Goal: Find specific page/section: Find specific page/section

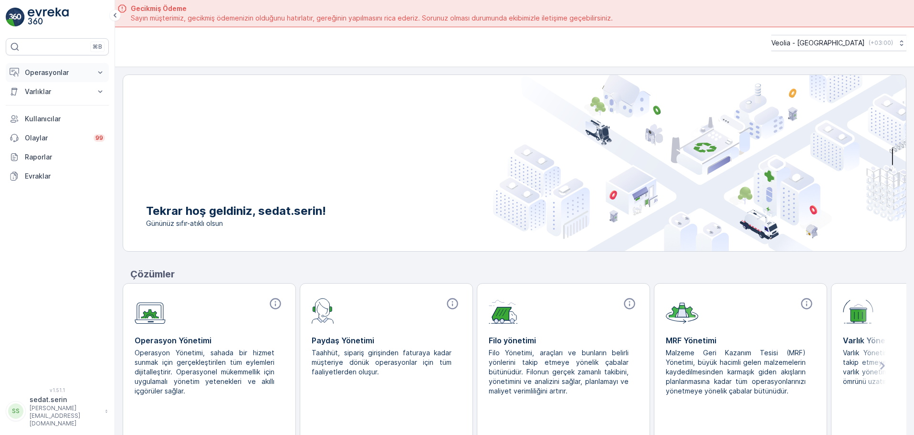
click at [95, 73] on icon at bounding box center [100, 73] width 10 height 10
click at [58, 100] on link "Planlama" at bounding box center [65, 101] width 88 height 13
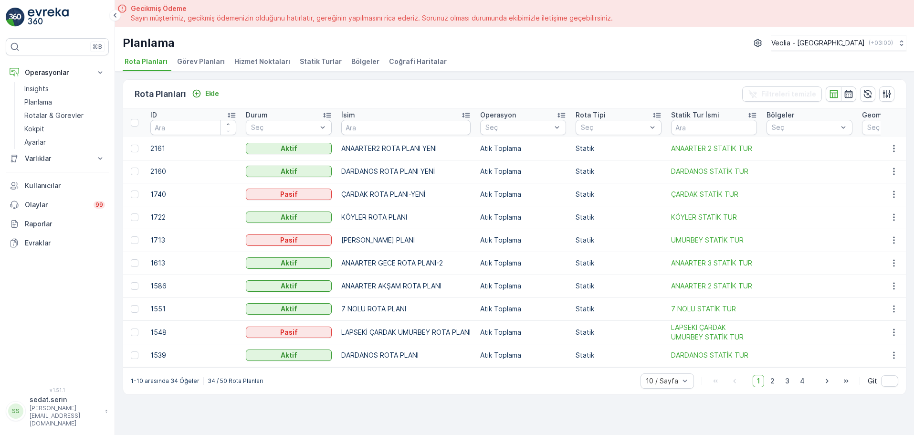
click at [279, 65] on span "Hizmet Noktaları" at bounding box center [262, 62] width 56 height 10
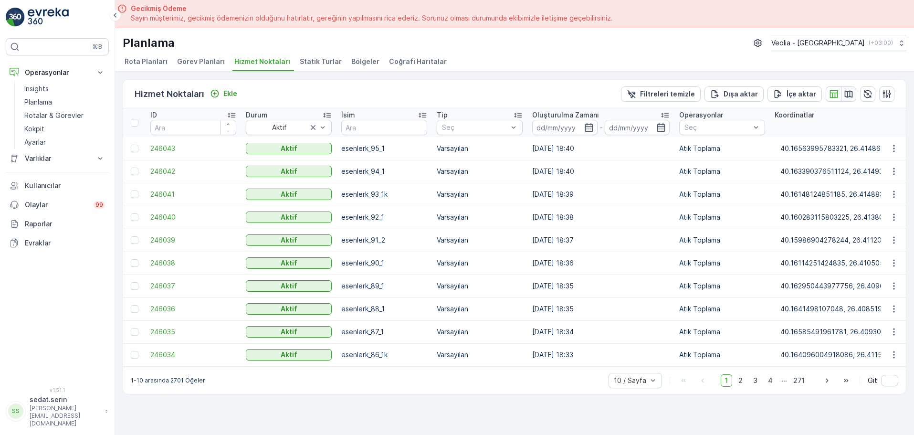
click at [847, 90] on icon "button" at bounding box center [848, 94] width 10 height 10
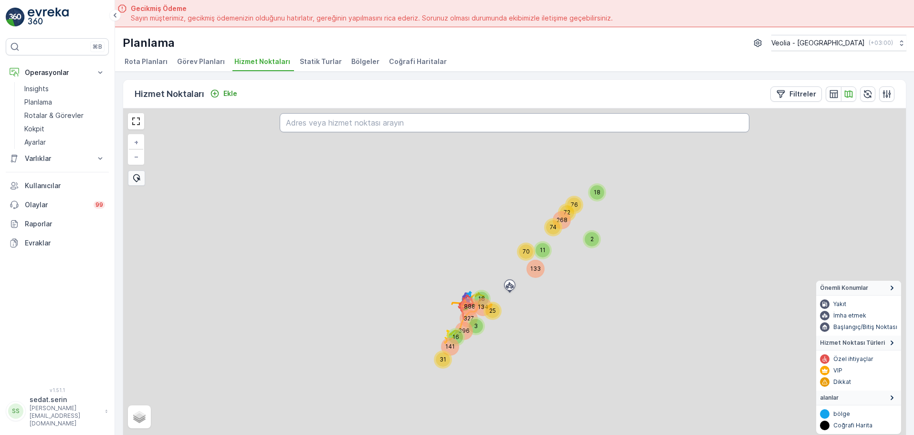
click at [517, 128] on input "text" at bounding box center [514, 122] width 469 height 19
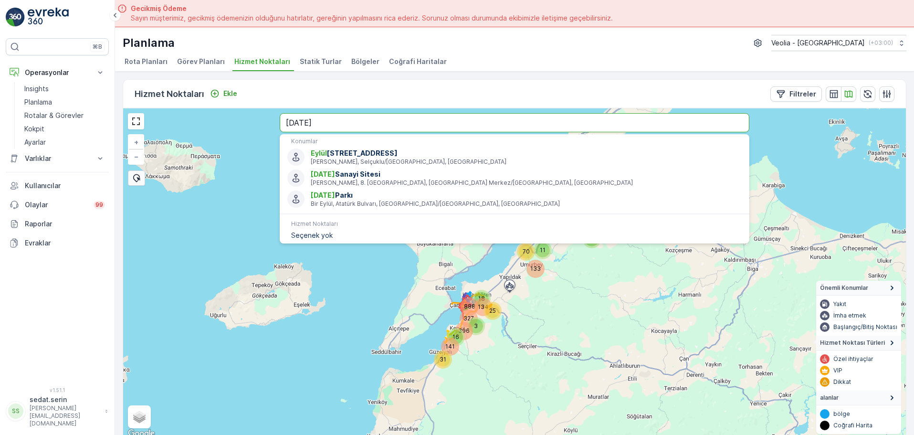
click at [370, 117] on input "[DATE]" at bounding box center [514, 122] width 469 height 19
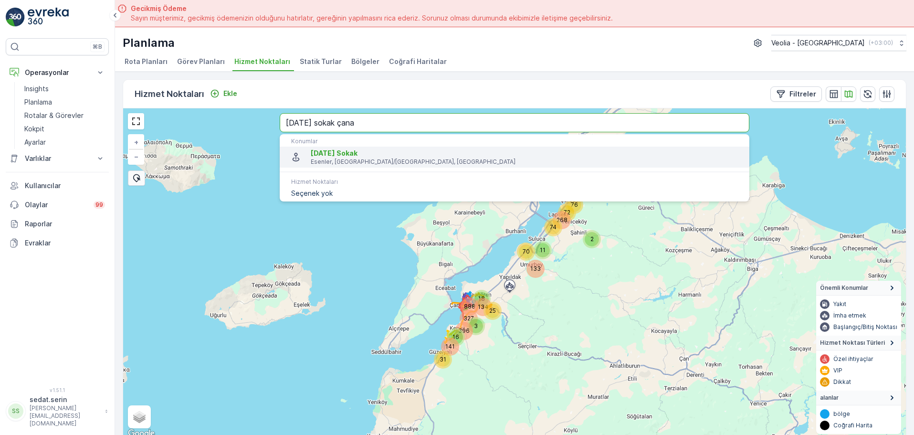
type input "[DATE] sokak çana"
click at [349, 158] on p "Esenler, [GEOGRAPHIC_DATA]/[GEOGRAPHIC_DATA], [GEOGRAPHIC_DATA]" at bounding box center [526, 162] width 431 height 8
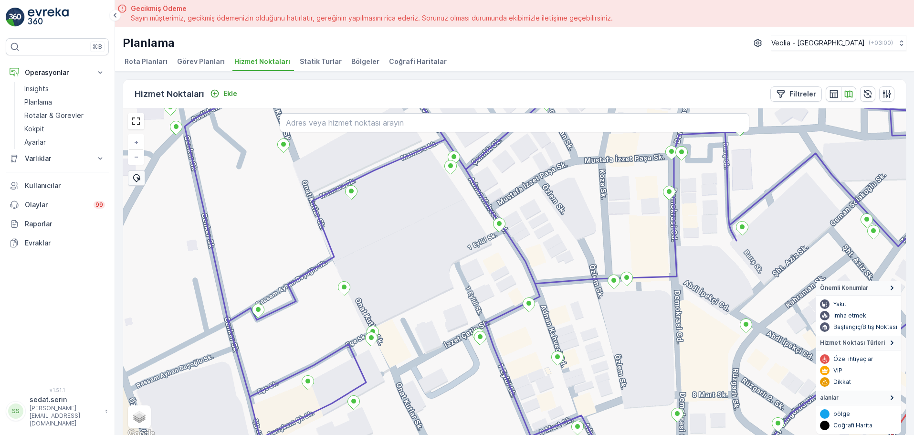
scroll to position [5, 0]
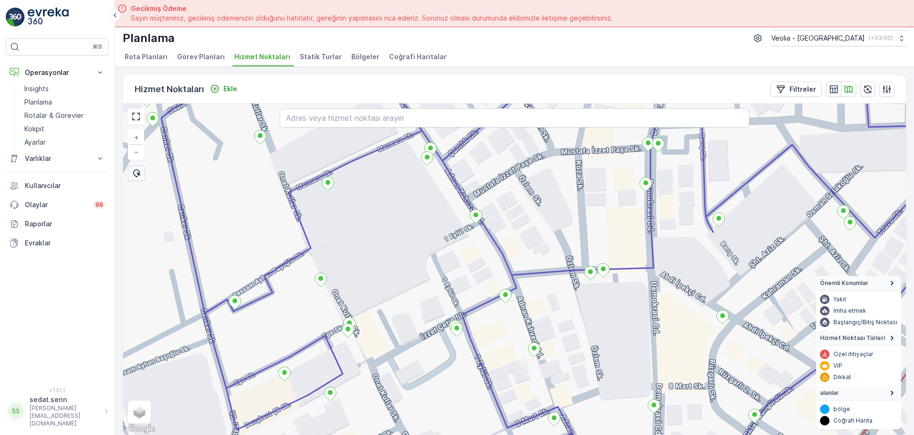
drag, startPoint x: 489, startPoint y: 261, endPoint x: 458, endPoint y: 255, distance: 32.1
click at [458, 255] on div "+ − Uydu Yol haritası Arazi Karışık Leaflet Klavye kısayolları Harita Verileri …" at bounding box center [514, 269] width 782 height 331
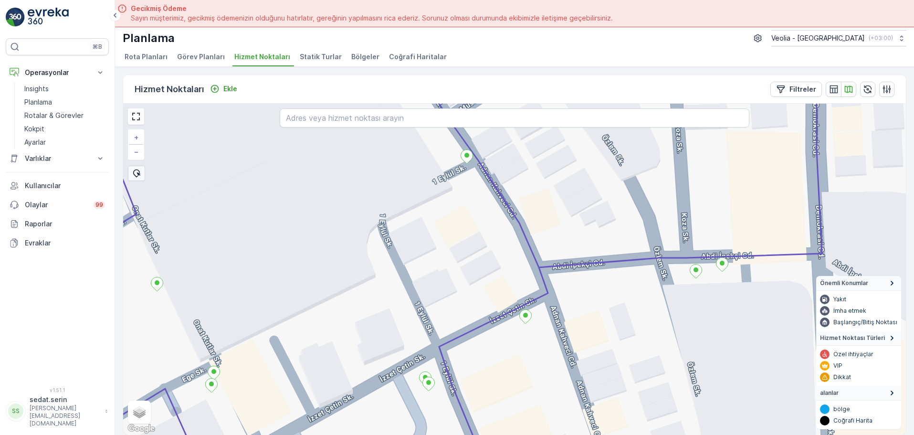
drag, startPoint x: 467, startPoint y: 258, endPoint x: 463, endPoint y: 239, distance: 19.1
click at [463, 239] on div "+ − Uydu Yol haritası Arazi Karışık Leaflet Klavye kısayolları Harita Verileri …" at bounding box center [514, 269] width 782 height 331
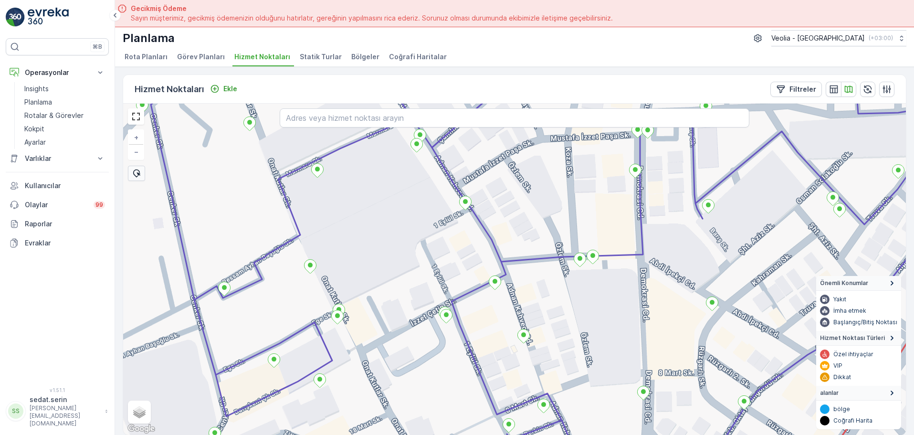
drag, startPoint x: 496, startPoint y: 208, endPoint x: 496, endPoint y: 216, distance: 8.1
click at [496, 216] on div "+ − Uydu Yol haritası Arazi Karışık Leaflet Klavye kısayolları Harita Verileri …" at bounding box center [514, 269] width 782 height 331
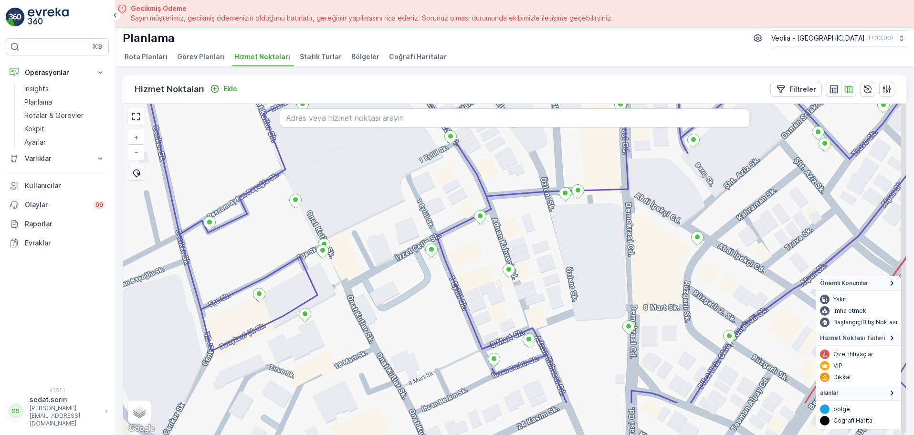
drag, startPoint x: 481, startPoint y: 300, endPoint x: 466, endPoint y: 235, distance: 67.0
click at [466, 235] on div "+ − Uydu Yol haritası Arazi Karışık Leaflet Klavye kısayolları Harita Verileri …" at bounding box center [514, 269] width 782 height 331
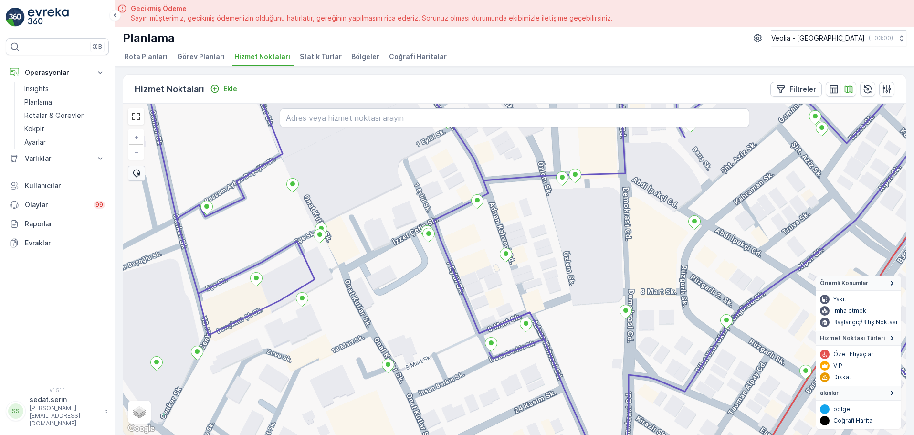
drag, startPoint x: 479, startPoint y: 318, endPoint x: 473, endPoint y: 290, distance: 28.8
click at [473, 290] on div "+ − Uydu Yol haritası Arazi Karışık Leaflet Klavye kısayolları Harita Verileri …" at bounding box center [514, 269] width 782 height 331
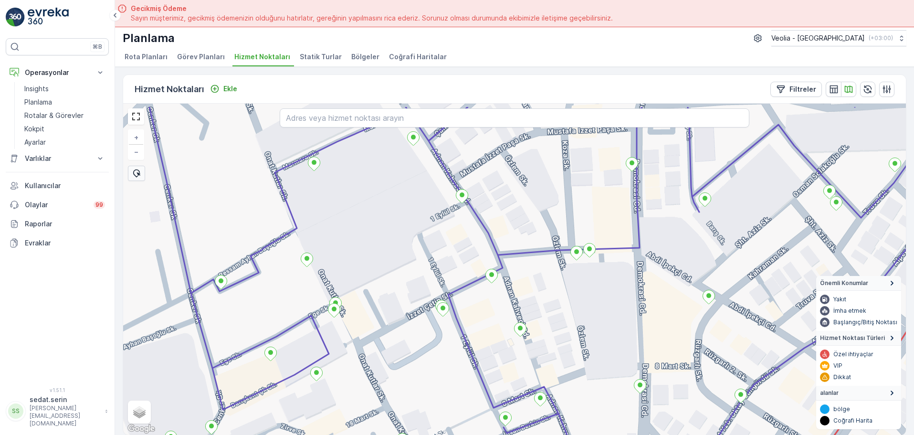
drag, startPoint x: 447, startPoint y: 216, endPoint x: 458, endPoint y: 263, distance: 48.7
click at [457, 266] on div "+ − Uydu Yol haritası Arazi Karışık Leaflet Klavye kısayolları Harita Verileri …" at bounding box center [514, 269] width 782 height 331
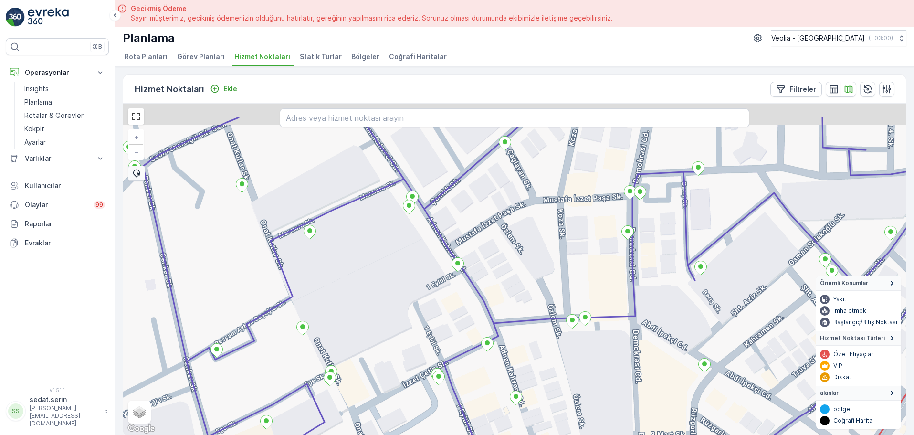
drag, startPoint x: 443, startPoint y: 198, endPoint x: 435, endPoint y: 254, distance: 56.5
click at [435, 254] on div "MSW_3nolu_1_4m + − Uydu Yol haritası Arazi Karışık Leaflet Klavye kısayolları H…" at bounding box center [514, 269] width 782 height 331
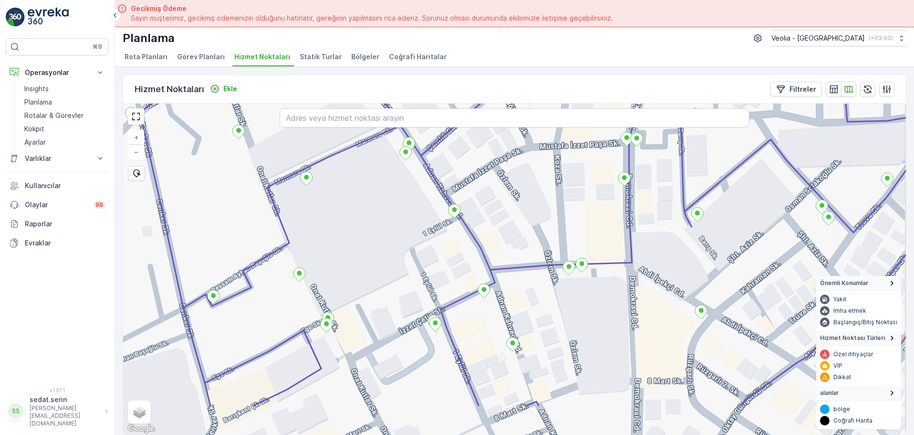
drag, startPoint x: 433, startPoint y: 292, endPoint x: 428, endPoint y: 224, distance: 68.8
click at [428, 224] on div "+ − Uydu Yol haritası Arazi Karışık Leaflet Klavye kısayolları Harita Verileri …" at bounding box center [514, 269] width 782 height 331
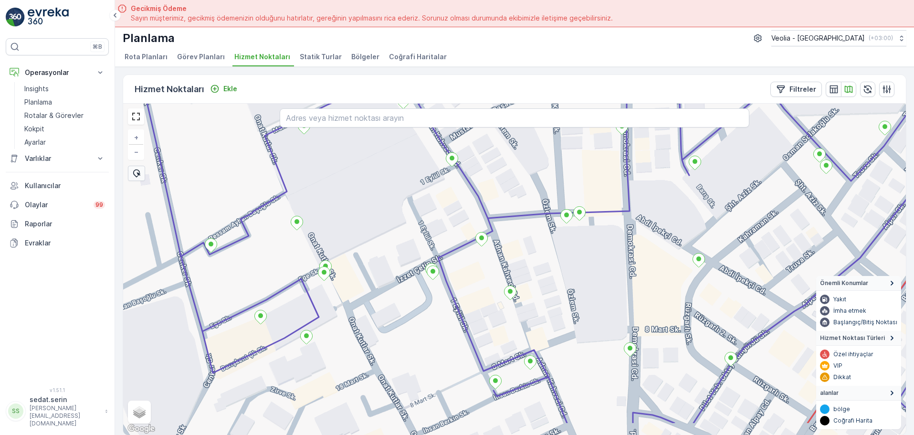
drag, startPoint x: 470, startPoint y: 291, endPoint x: 463, endPoint y: 264, distance: 28.6
click at [463, 264] on div "+ − Uydu Yol haritası Arazi Karışık Leaflet Klavye kısayolları Harita Verileri …" at bounding box center [514, 269] width 782 height 331
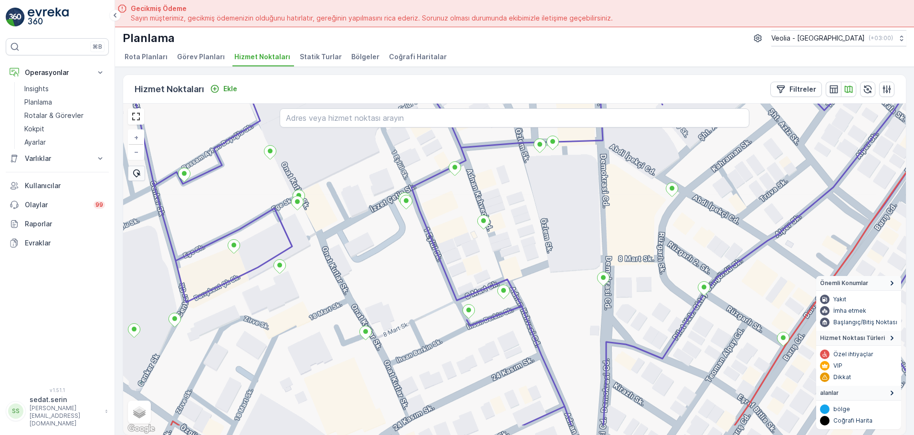
drag, startPoint x: 450, startPoint y: 300, endPoint x: 449, endPoint y: 294, distance: 6.3
click at [449, 295] on div "+ − Uydu Yol haritası Arazi Karışık Leaflet Klavye kısayolları Harita Verileri …" at bounding box center [514, 269] width 782 height 331
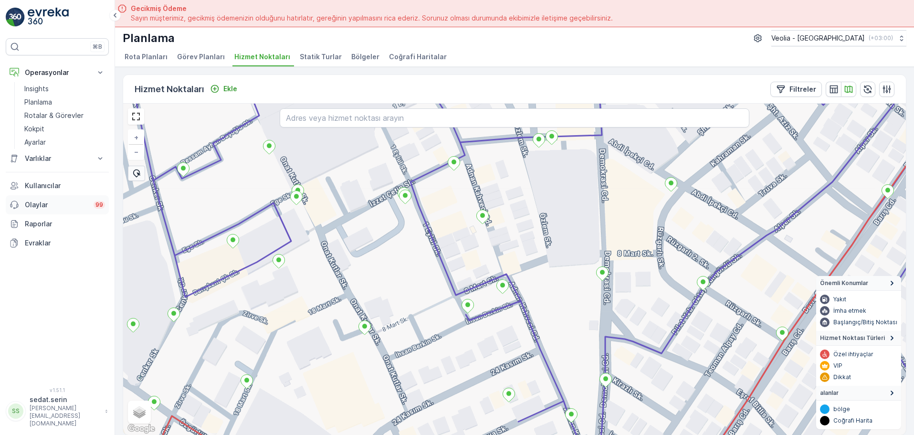
click at [52, 207] on p "Olaylar" at bounding box center [56, 205] width 63 height 10
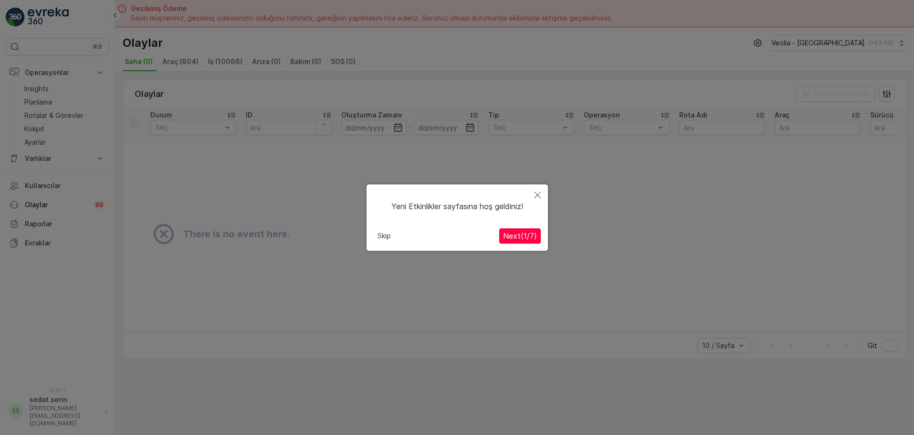
click at [539, 197] on icon "Close" at bounding box center [537, 194] width 7 height 7
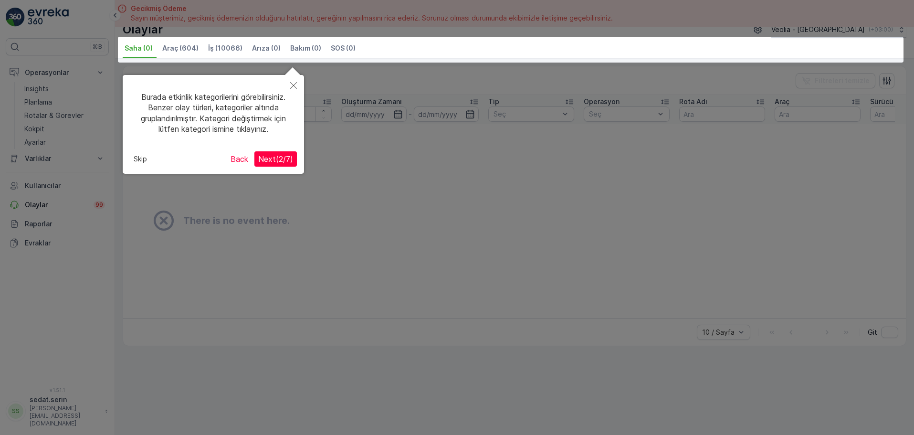
click at [298, 86] on button "Close" at bounding box center [293, 86] width 21 height 22
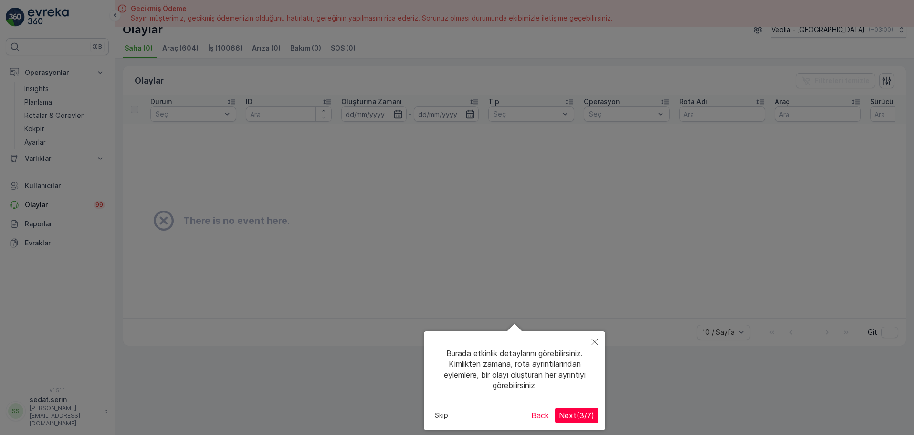
scroll to position [27, 0]
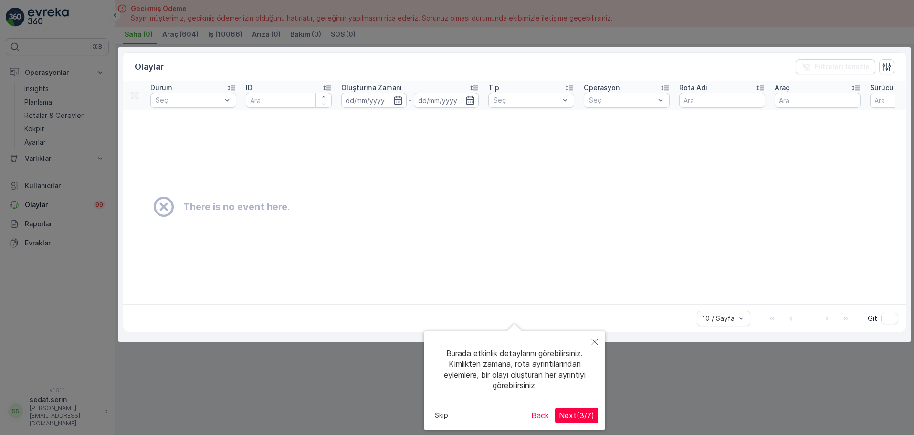
click at [593, 339] on icon "Close" at bounding box center [594, 341] width 7 height 7
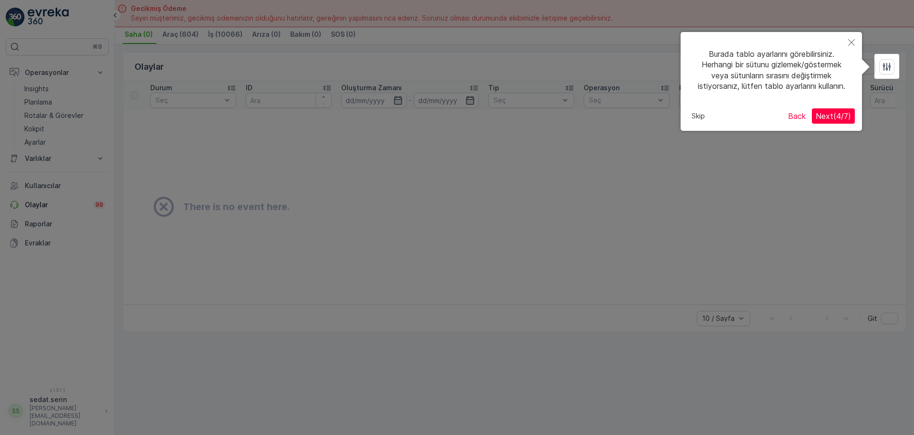
click at [849, 47] on button "Close" at bounding box center [851, 43] width 21 height 22
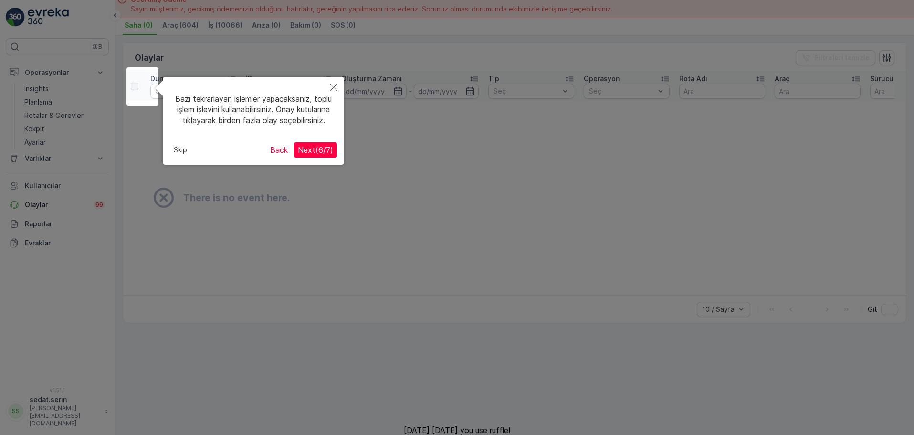
click at [337, 83] on button "Close" at bounding box center [333, 88] width 21 height 22
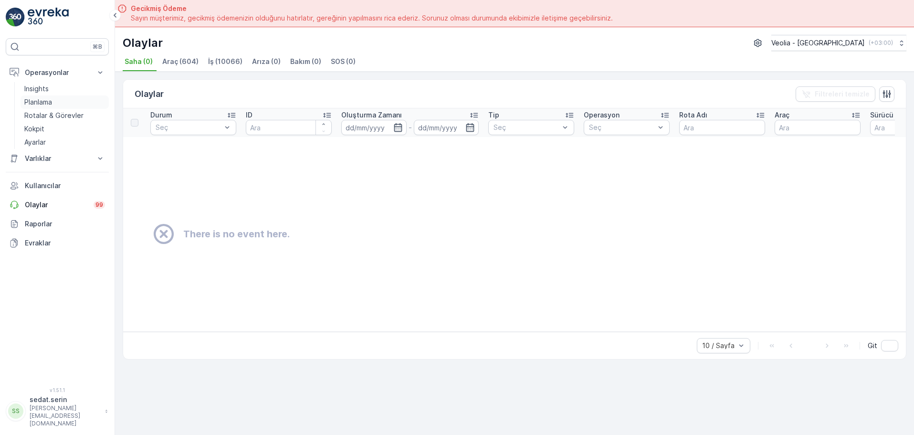
click at [44, 107] on link "Planlama" at bounding box center [65, 101] width 88 height 13
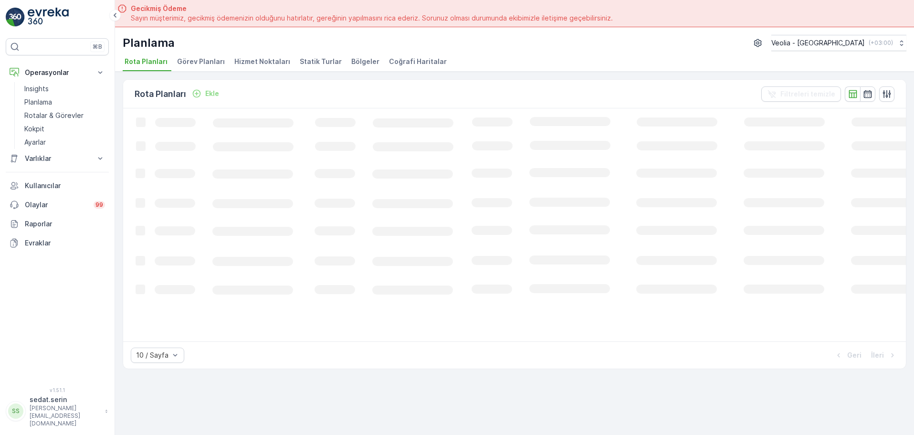
click at [273, 61] on span "Hizmet Noktaları" at bounding box center [262, 62] width 56 height 10
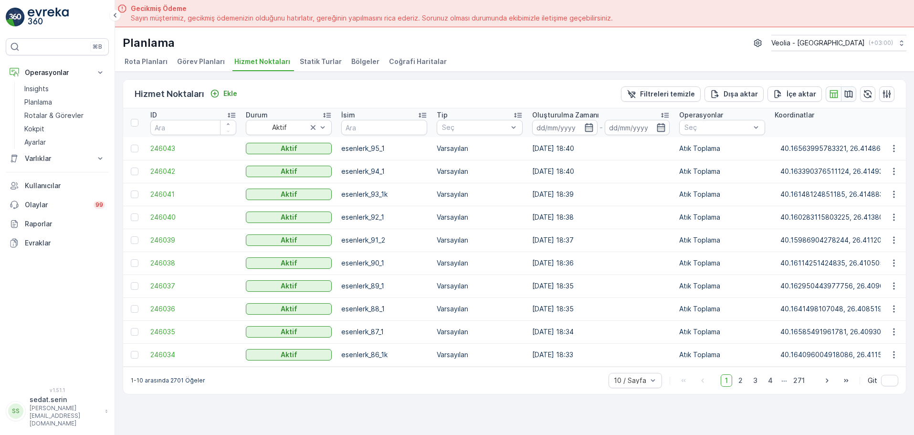
click at [846, 94] on icon "button" at bounding box center [848, 94] width 10 height 10
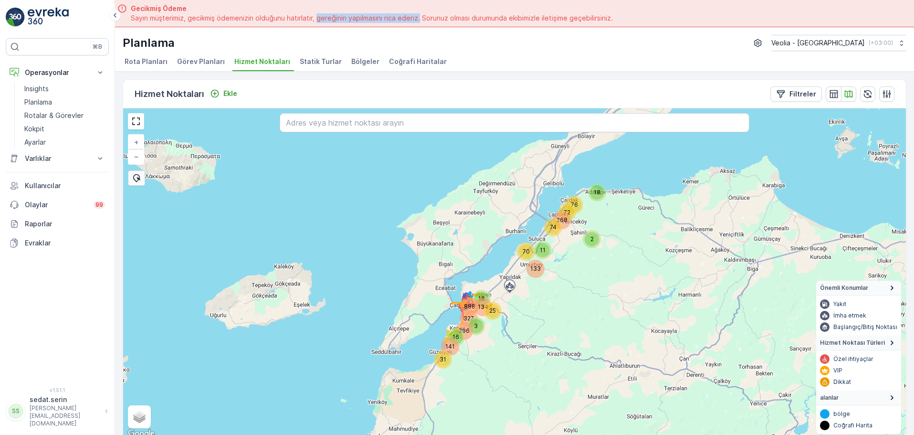
drag, startPoint x: 317, startPoint y: 20, endPoint x: 420, endPoint y: 17, distance: 103.1
click at [420, 17] on span "Sayın müşterimiz, gecikmiş ödemenizin olduğunu hatırlatır, gereğinin yapılmasın…" at bounding box center [372, 18] width 482 height 10
drag, startPoint x: 476, startPoint y: 16, endPoint x: 572, endPoint y: 16, distance: 95.9
click at [572, 16] on span "Sayın müşterimiz, gecikmiş ödemenizin olduğunu hatırlatır, gereğinin yapılmasın…" at bounding box center [372, 18] width 482 height 10
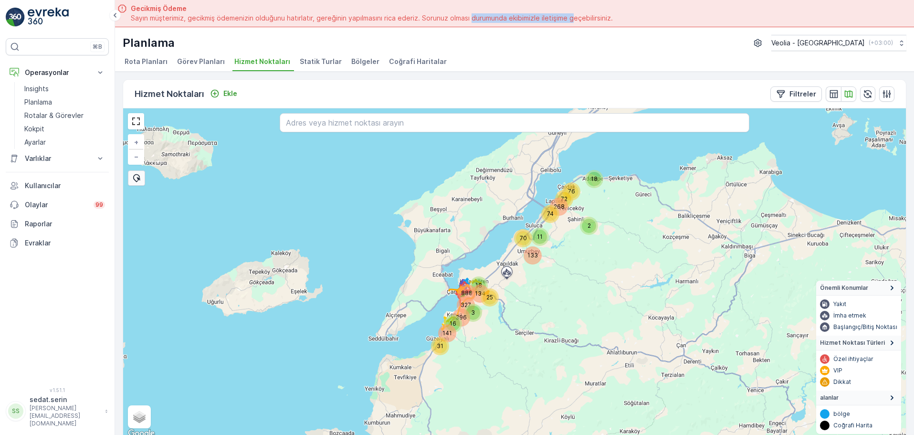
scroll to position [5, 0]
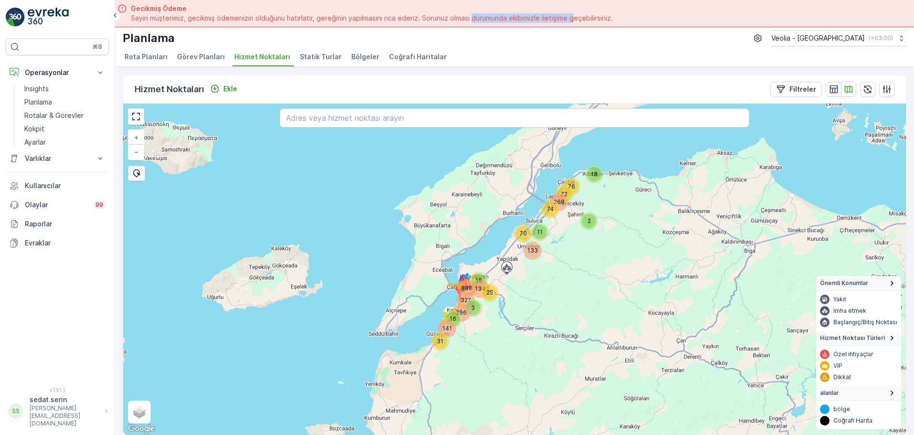
drag, startPoint x: 467, startPoint y: 190, endPoint x: 465, endPoint y: 130, distance: 60.2
click at [465, 130] on div "888 134 141 31 327 3 25 396 16 18 2 70 74 11 76 268 133 72 18 + − Uydu Yol hari…" at bounding box center [514, 269] width 782 height 331
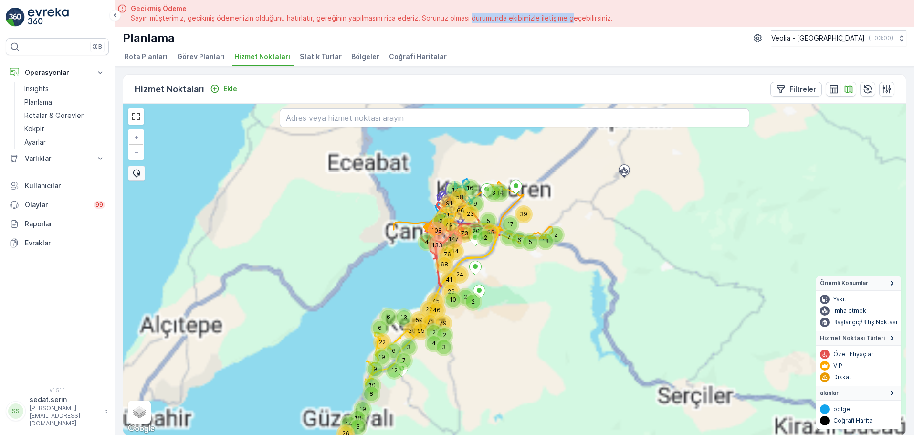
drag, startPoint x: 455, startPoint y: 223, endPoint x: 511, endPoint y: 228, distance: 56.1
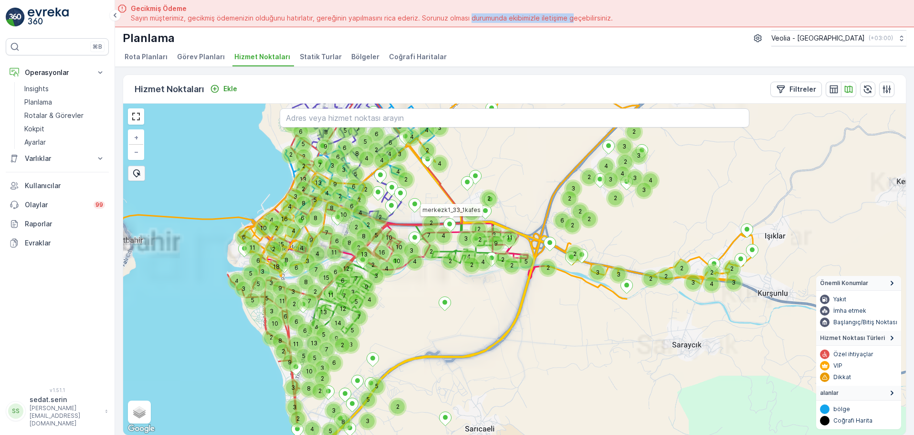
drag, startPoint x: 451, startPoint y: 227, endPoint x: 495, endPoint y: 235, distance: 44.3
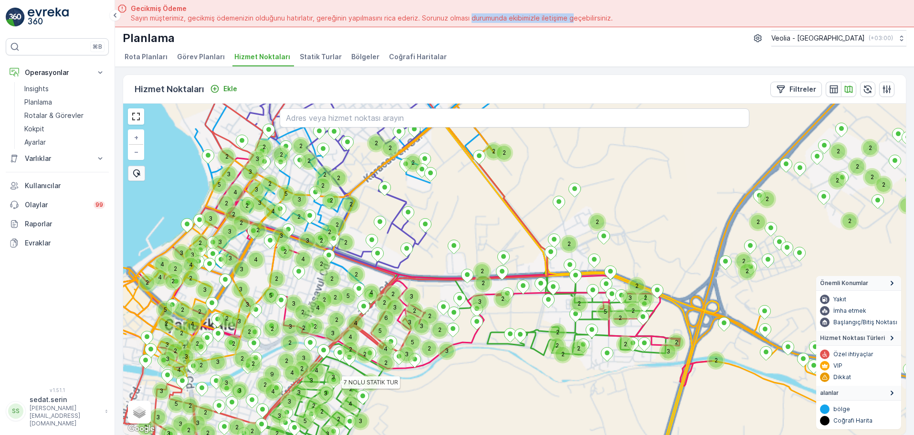
drag, startPoint x: 475, startPoint y: 217, endPoint x: 491, endPoint y: 241, distance: 29.2
click at [491, 241] on div "2 3 2 2 2 2 2 2 3 2 2 2 2 2 2 2 2 4 2 2 2 4 2 2 3 2 2 3 2 2 3 2 3 2 2 2 2 3 3 3…" at bounding box center [514, 269] width 782 height 331
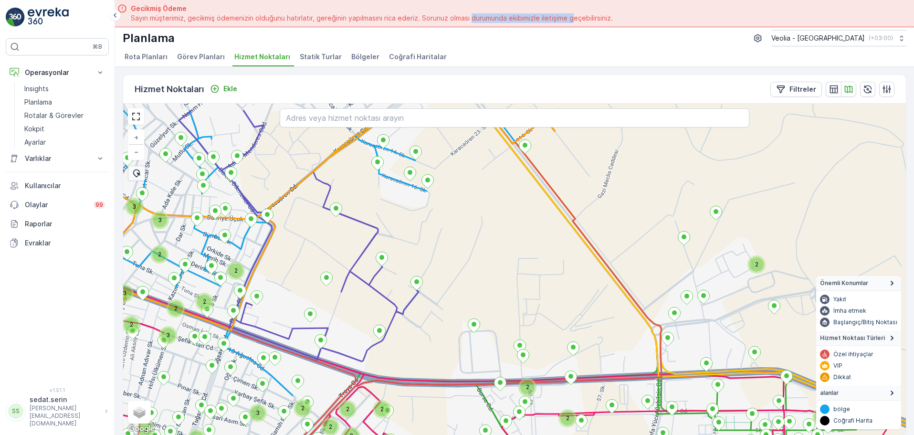
drag, startPoint x: 413, startPoint y: 216, endPoint x: 407, endPoint y: 258, distance: 42.3
click at [407, 258] on div "2 2 2 3 2 2 2 2 3 2 2 2 3 2 3 2 2 2 2 2 2 2 3 2 3 2 3 2 2 2 3 7 NOLU STATİK TUR…" at bounding box center [514, 269] width 782 height 331
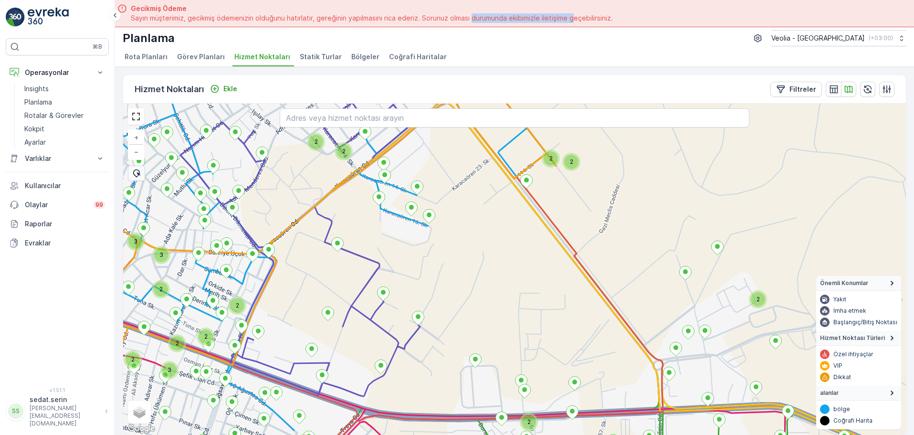
drag, startPoint x: 424, startPoint y: 236, endPoint x: 426, endPoint y: 269, distance: 32.5
click at [426, 269] on div "2 2 2 3 2 2 3 2 2 2 2 3 2 3 2 3 2 2 3 2 2 2 2 7 NOLU STATİK TUR + − Uydu Yol ha…" at bounding box center [514, 269] width 782 height 331
drag, startPoint x: 455, startPoint y: 228, endPoint x: 466, endPoint y: 279, distance: 52.7
click at [466, 279] on div "2 2 2 2 2 2 3 3 2 3 2 2 2 2 2 2 2 2 2 2 7 NOLU STATİK TUR + − Uydu Yol haritası…" at bounding box center [514, 269] width 782 height 331
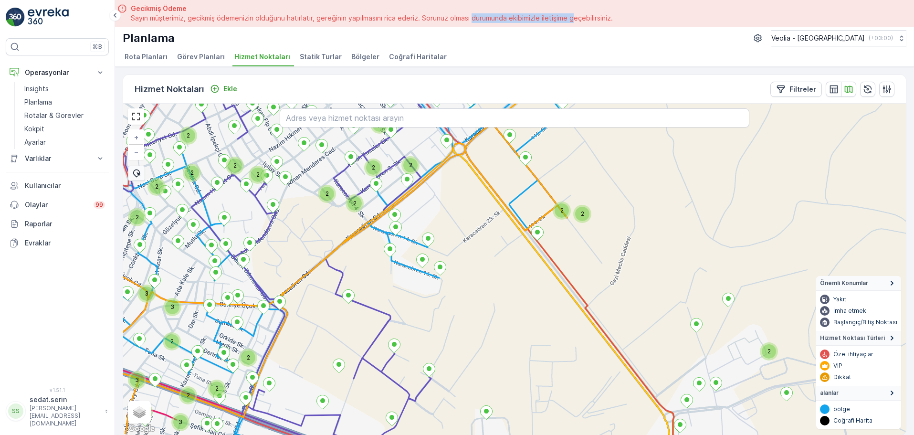
click at [511, 203] on div "2 2 2 2 2 3 3 2 3 2 2 2 2 2 2 2 2 2 2 2 2 3 2 7 NOLU STATİK TUR + − Uydu Yol ha…" at bounding box center [514, 269] width 782 height 331
drag, startPoint x: 511, startPoint y: 197, endPoint x: 517, endPoint y: 261, distance: 64.2
click at [517, 260] on div "2 2 2 2 2 3 3 2 3 2 2 2 2 2 2 2 2 2 2 2 2 3 2 4 NOLU STATİK TUR + − Uydu Yol ha…" at bounding box center [514, 269] width 782 height 331
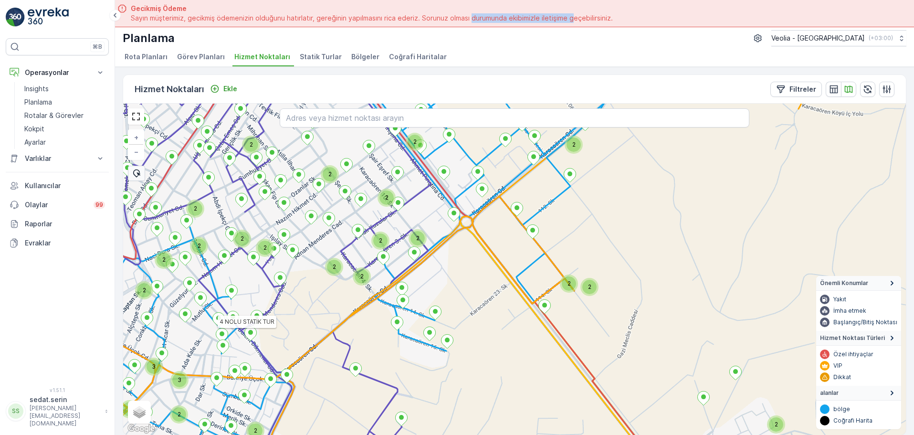
drag, startPoint x: 495, startPoint y: 218, endPoint x: 508, endPoint y: 285, distance: 67.5
click at [507, 285] on div "2 2 2 3 3 2 2 2 2 2 2 2 2 2 2 2 2 2 2 2 2 2 2 4 NOLU STATİK TUR + − Uydu Yol ha…" at bounding box center [514, 269] width 782 height 331
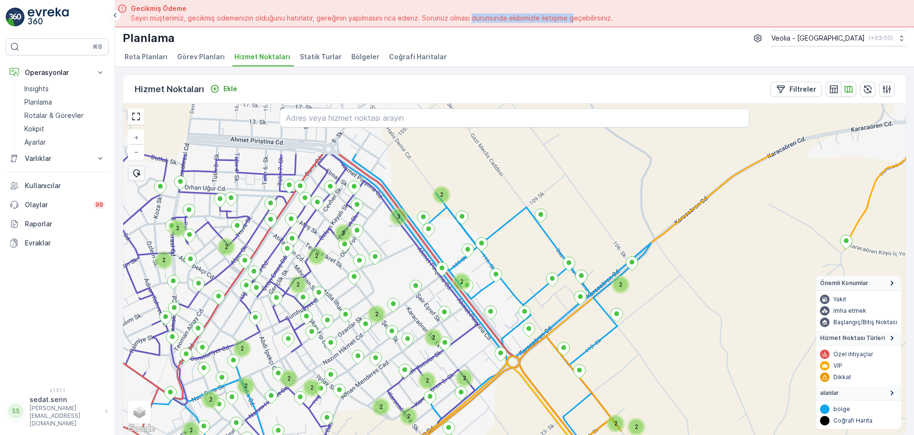
drag, startPoint x: 488, startPoint y: 172, endPoint x: 548, endPoint y: 233, distance: 85.0
click at [592, 217] on div "3 3 2 2 2 2 2 2 2 2 2 2 2 2 2 2 2 2 2 2 2 3 3 2 2 2 4 NOLU STATİK TUR + − Uydu …" at bounding box center [514, 269] width 782 height 331
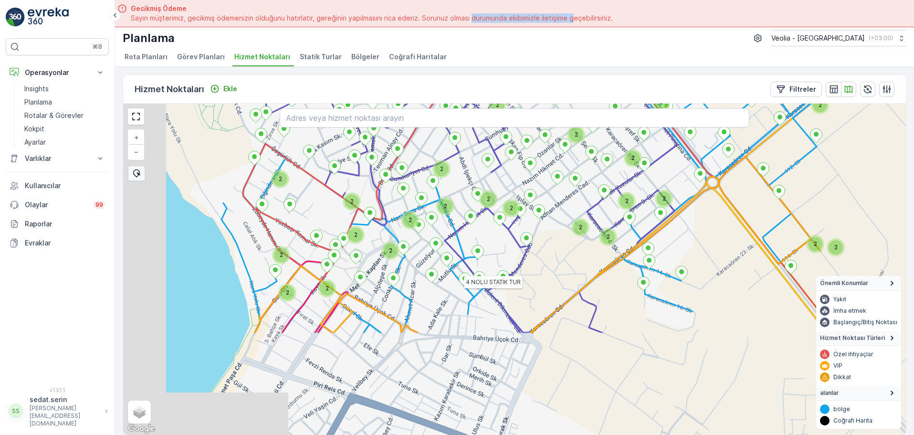
drag, startPoint x: 425, startPoint y: 287, endPoint x: 560, endPoint y: 160, distance: 185.6
click at [564, 148] on div "2 2 2 2 2 2 2 2 2 2 2 2 2 2 2 2 2 2 2 3 3 2 2 2 2 2 2 2 2 2 2 2 2 2 2 4 NOLU ST…" at bounding box center [514, 269] width 782 height 331
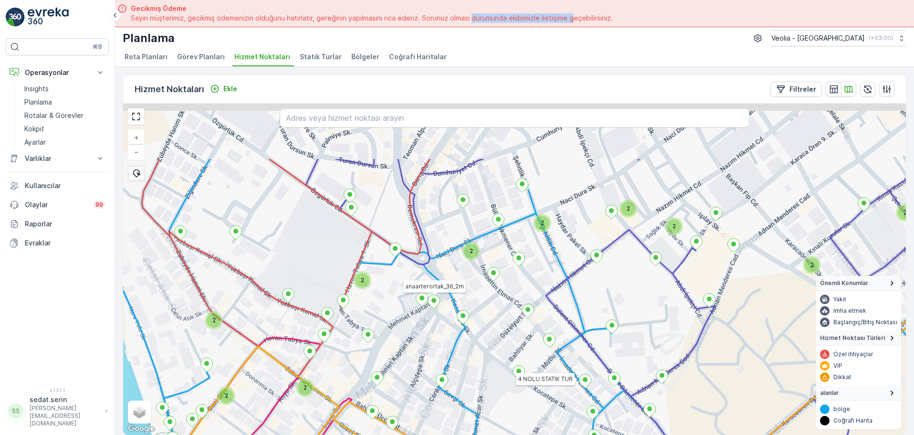
drag, startPoint x: 400, startPoint y: 215, endPoint x: 440, endPoint y: 298, distance: 91.7
click at [435, 310] on div "2 2 2 2 2 2 2 2 2 2 2 3 2 2 2 2 4 NOLU STATİK TUR anaarterortak_36_2m + − Uydu …" at bounding box center [514, 269] width 782 height 331
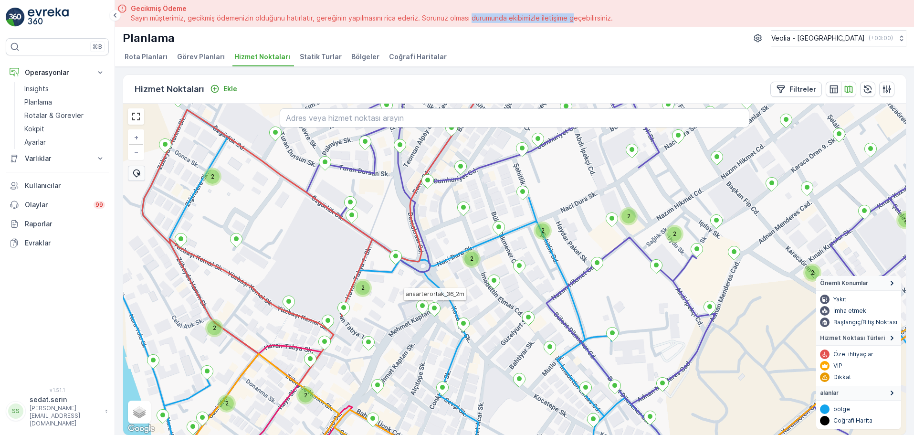
drag, startPoint x: 446, startPoint y: 225, endPoint x: 454, endPoint y: 338, distance: 113.3
click at [455, 341] on div "2 2 2 2 2 2 2 2 2 2 2 2 anaarterortak_36_2m 4 NOLU STATİK TUR + − Uydu Yol hari…" at bounding box center [514, 269] width 782 height 331
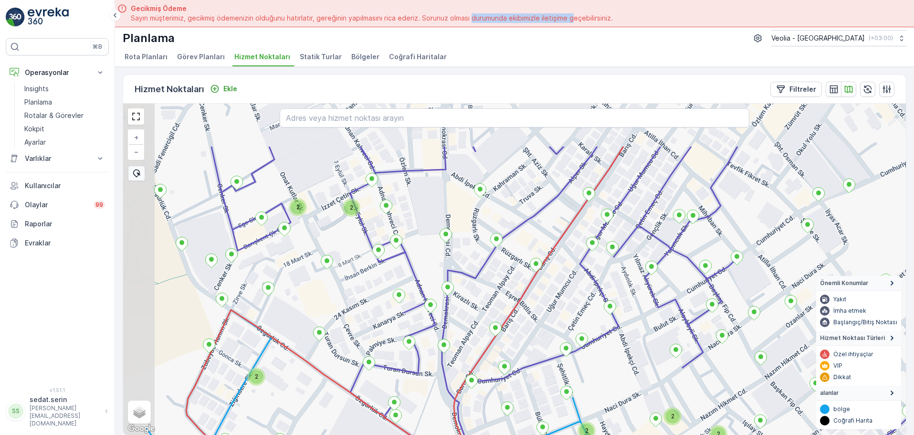
drag, startPoint x: 442, startPoint y: 230, endPoint x: 478, endPoint y: 312, distance: 89.7
click at [478, 312] on div "2 2 2 2 2 2 2 2 2 2 2 + − Uydu Yol haritası Arazi Karışık Leaflet Klavye kısayo…" at bounding box center [514, 269] width 782 height 331
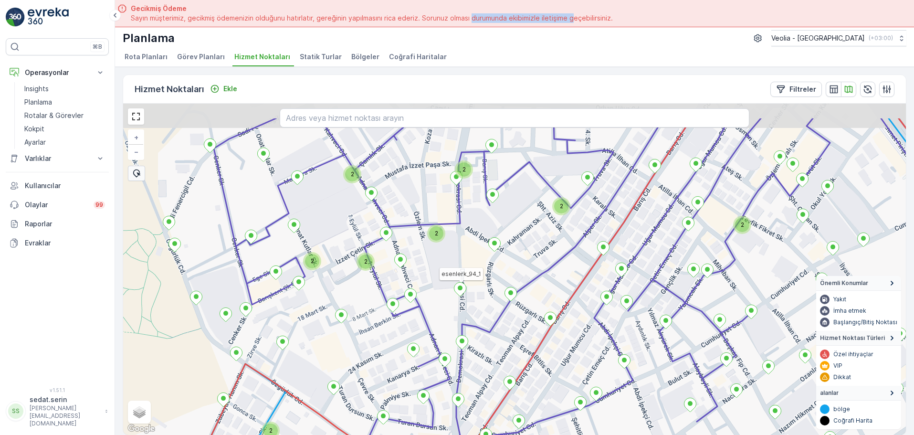
drag, startPoint x: 446, startPoint y: 240, endPoint x: 461, endPoint y: 302, distance: 64.3
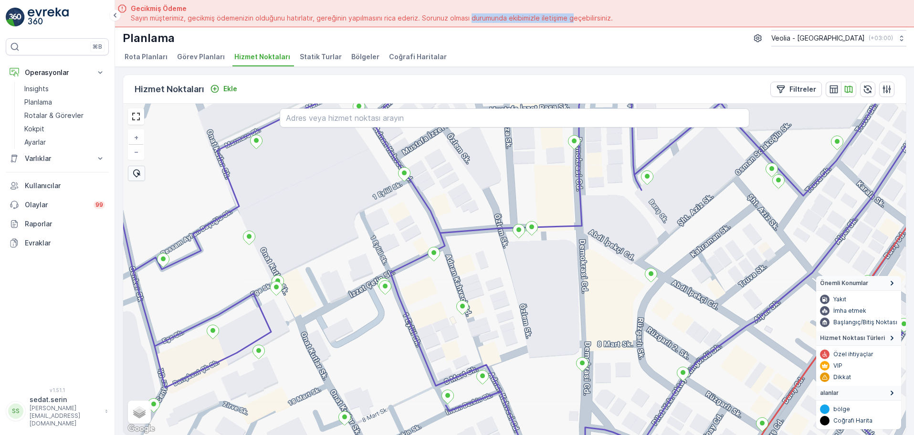
drag, startPoint x: 372, startPoint y: 239, endPoint x: 397, endPoint y: 248, distance: 27.5
click at [397, 248] on div "+ − Uydu Yol haritası Arazi Karışık Leaflet Klavye kısayolları Harita Verileri …" at bounding box center [514, 269] width 782 height 331
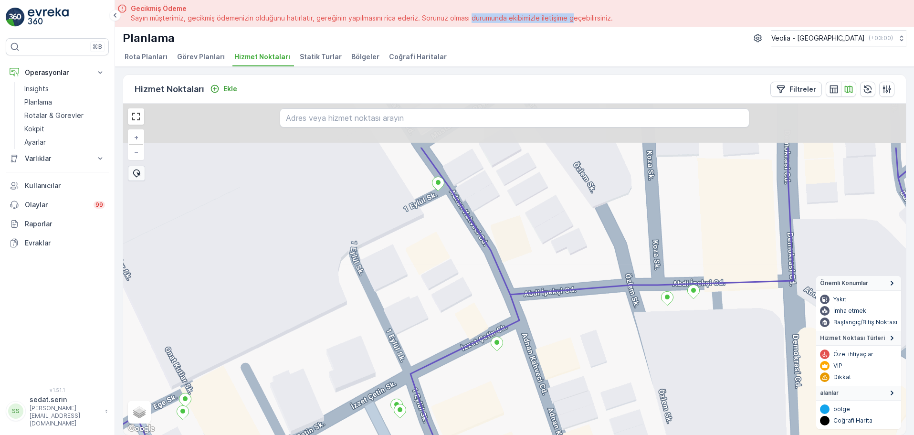
drag, startPoint x: 402, startPoint y: 231, endPoint x: 436, endPoint y: 283, distance: 62.6
click at [430, 312] on div "+ − Uydu Yol haritası Arazi Karışık Leaflet Klavye kısayolları Harita Verileri …" at bounding box center [514, 269] width 782 height 331
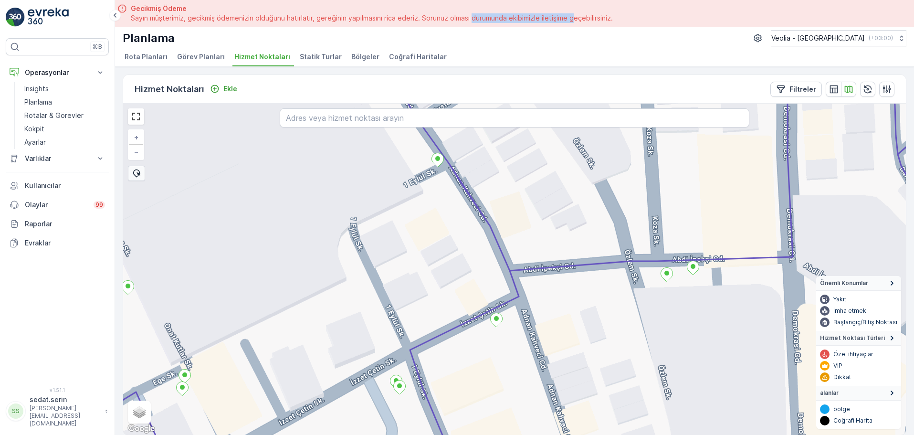
drag, startPoint x: 431, startPoint y: 257, endPoint x: 411, endPoint y: 168, distance: 91.4
click at [412, 173] on div "+ − Uydu Yol haritası Arazi Karışık Leaflet Klavye kısayolları Harita Verileri …" at bounding box center [514, 269] width 782 height 331
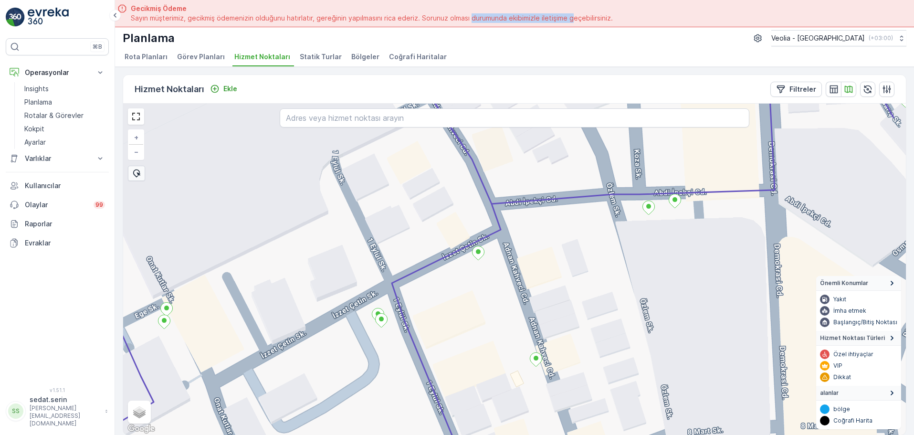
drag, startPoint x: 416, startPoint y: 239, endPoint x: 397, endPoint y: 163, distance: 78.2
click at [398, 163] on div "+ − Uydu Yol haritası Arazi Karışık Leaflet Klavye kısayolları Harita Verileri …" at bounding box center [514, 269] width 782 height 331
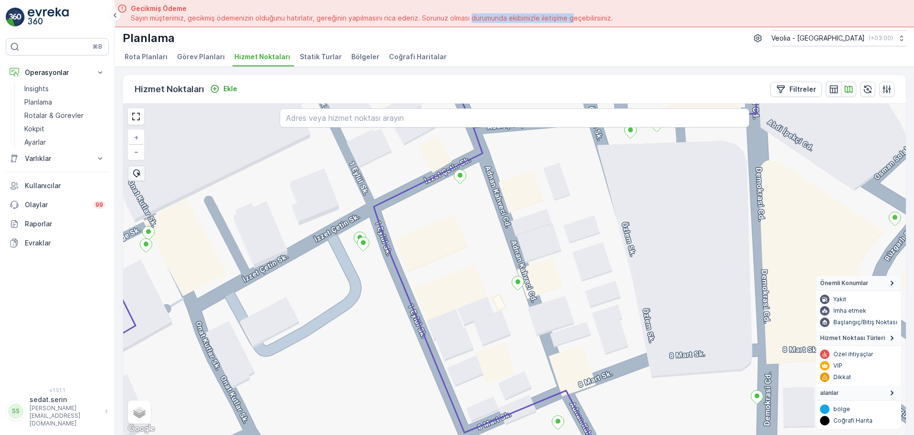
drag, startPoint x: 414, startPoint y: 292, endPoint x: 405, endPoint y: 167, distance: 125.7
click at [405, 167] on div "+ − Uydu Yol haritası Arazi Karışık Leaflet Klavye kısayolları Harita Verileri …" at bounding box center [514, 269] width 782 height 331
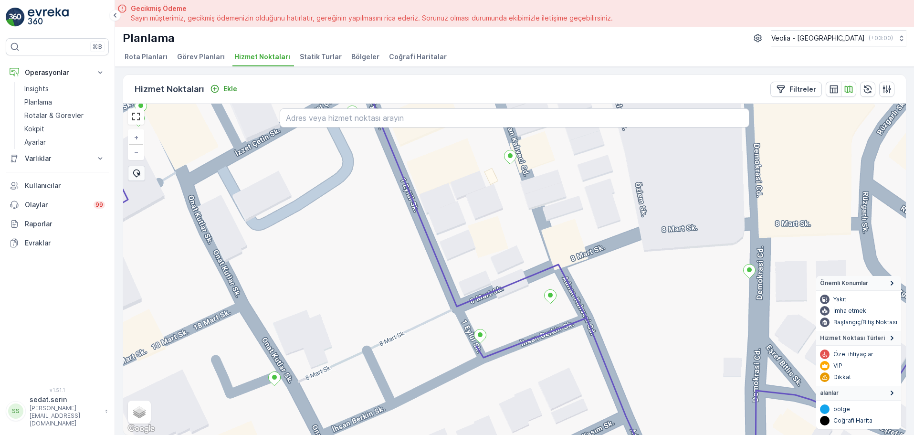
click at [847, 281] on span "Önemli Konumlar" at bounding box center [844, 283] width 48 height 8
click at [853, 337] on span "Hizmet Noktası Türleri" at bounding box center [852, 338] width 65 height 8
click at [858, 391] on summary "alanlar" at bounding box center [858, 392] width 85 height 15
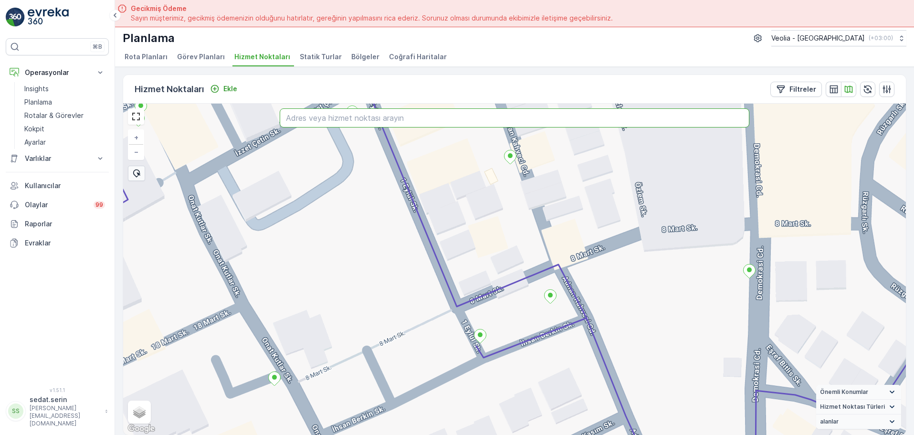
click at [394, 125] on input "text" at bounding box center [514, 117] width 469 height 19
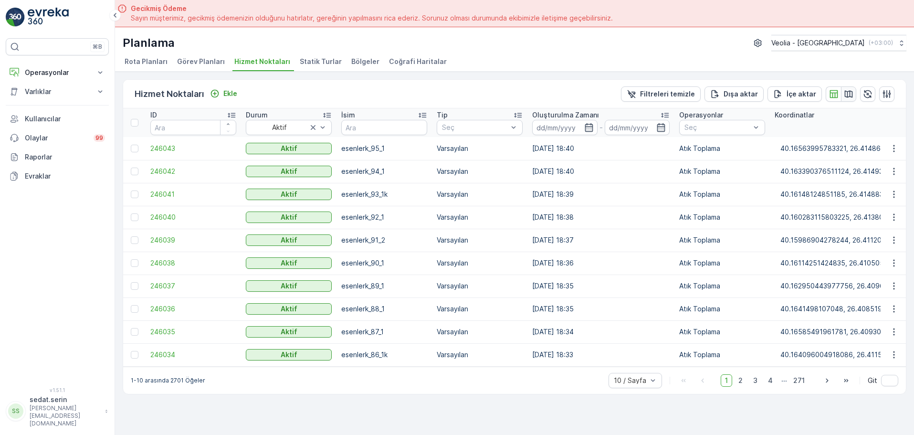
click at [847, 93] on icon "button" at bounding box center [848, 93] width 8 height 7
